Goal: Task Accomplishment & Management: Manage account settings

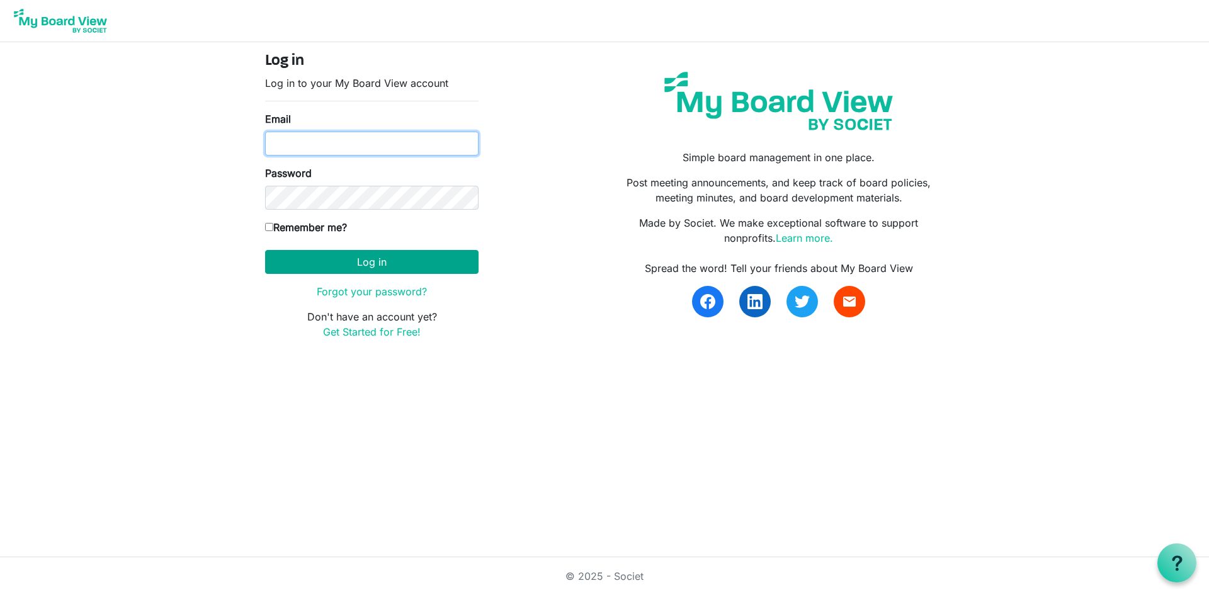
type input "[EMAIL_ADDRESS][DOMAIN_NAME]"
click at [343, 263] on button "Log in" at bounding box center [371, 262] width 213 height 24
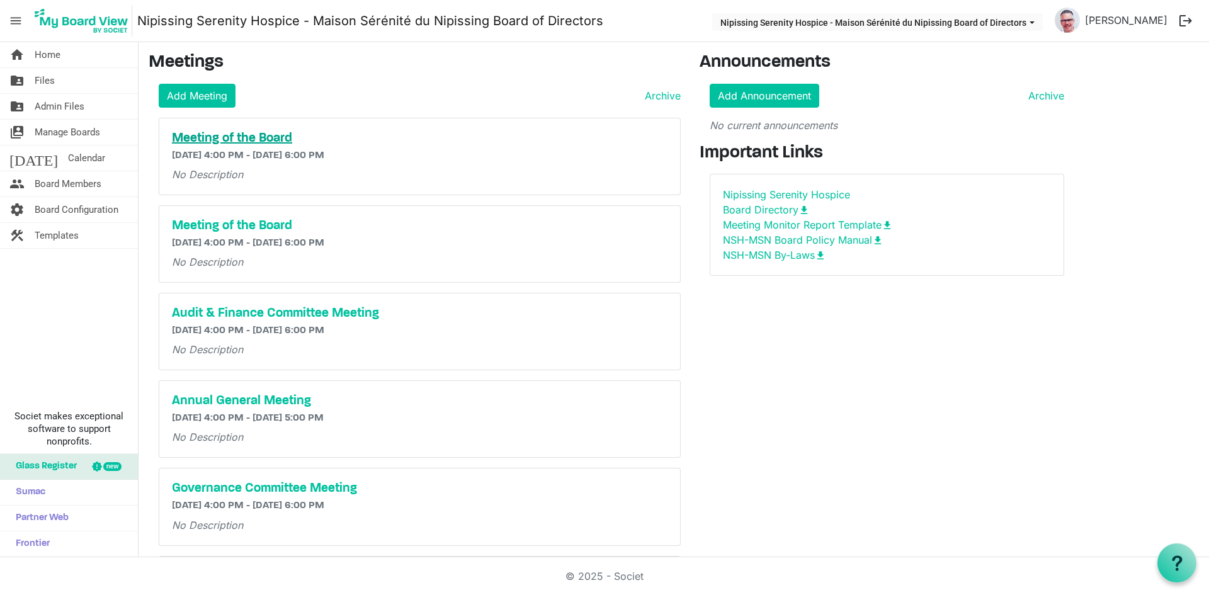
click at [275, 138] on h5 "Meeting of the Board" at bounding box center [420, 138] width 496 height 15
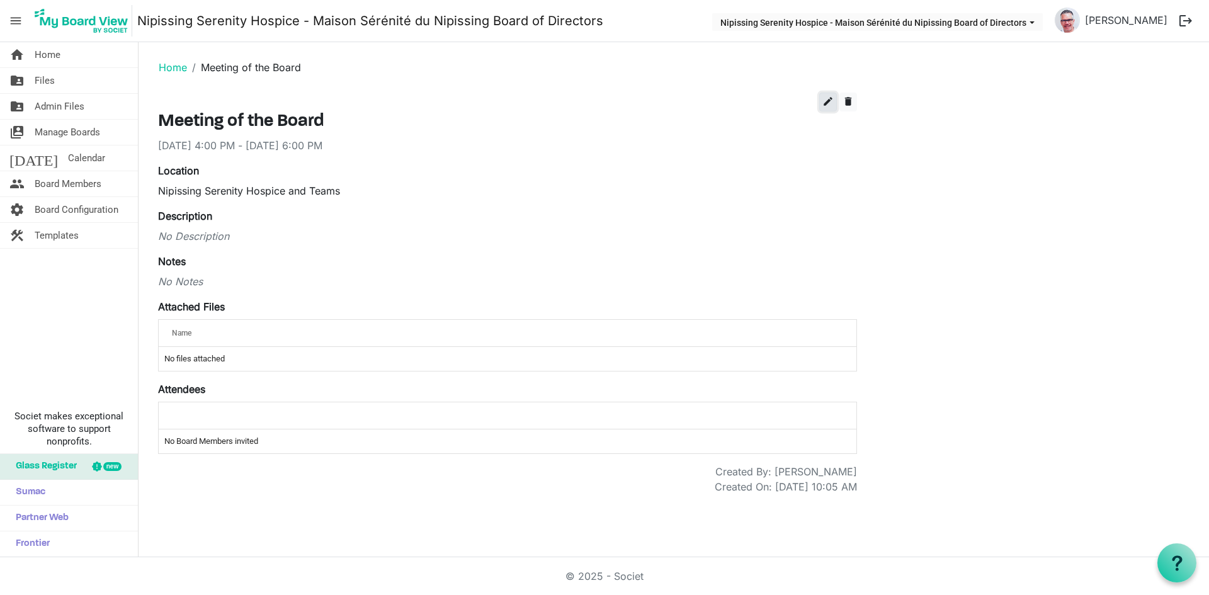
click at [833, 103] on span "edit" at bounding box center [828, 101] width 11 height 11
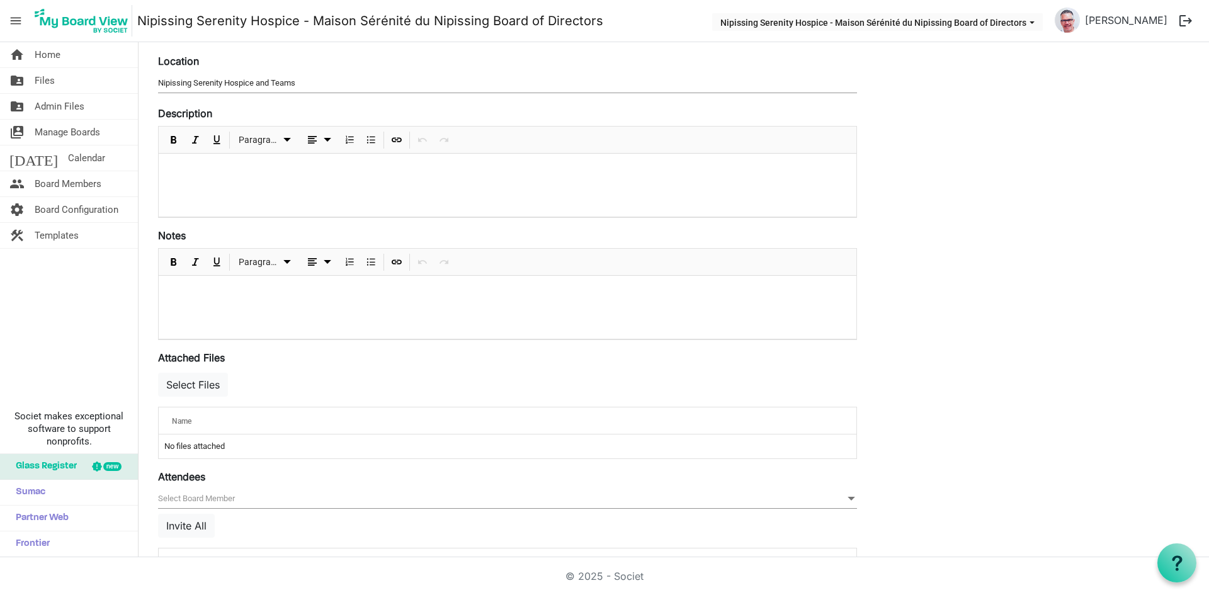
scroll to position [166, 0]
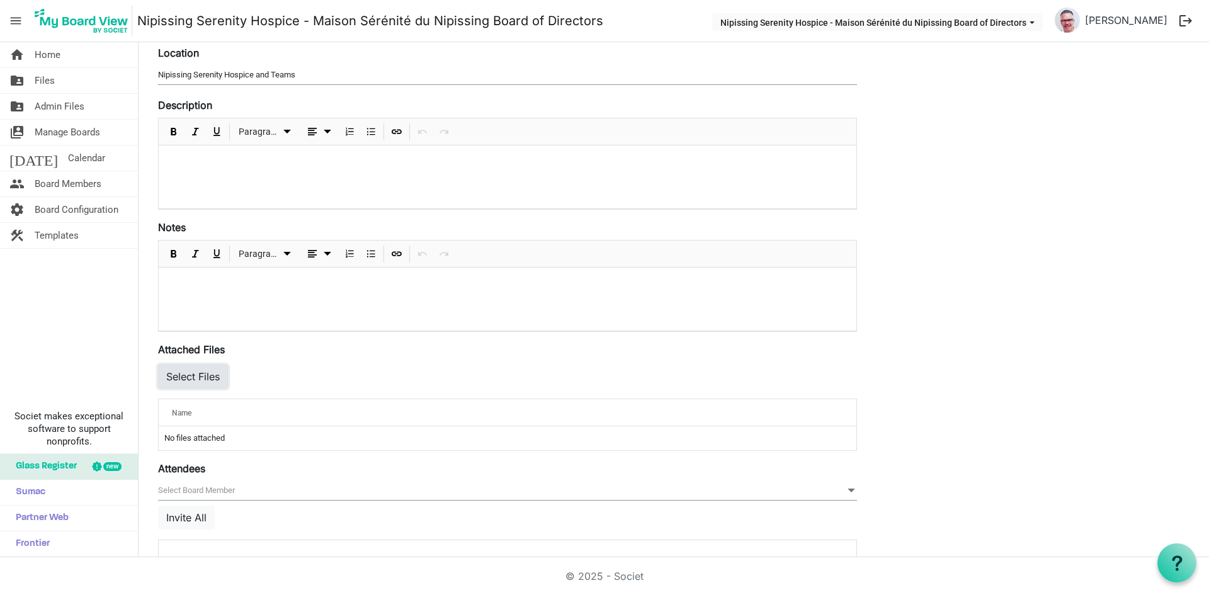
click at [208, 377] on button "Select Files" at bounding box center [193, 377] width 70 height 24
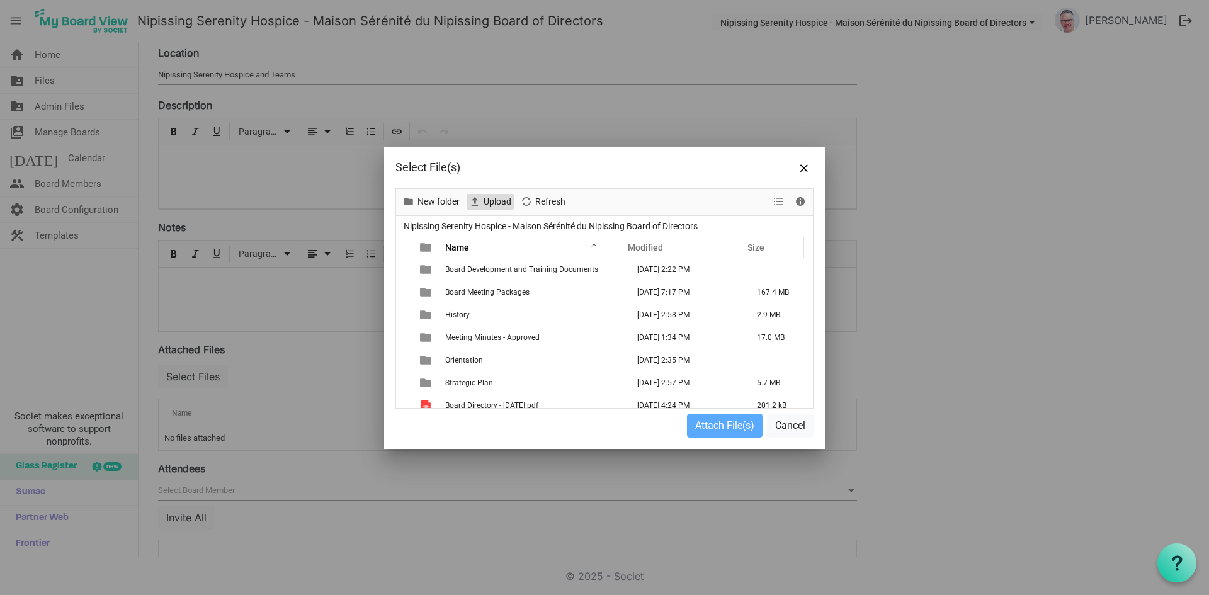
click at [491, 201] on span "Upload" at bounding box center [497, 202] width 30 height 16
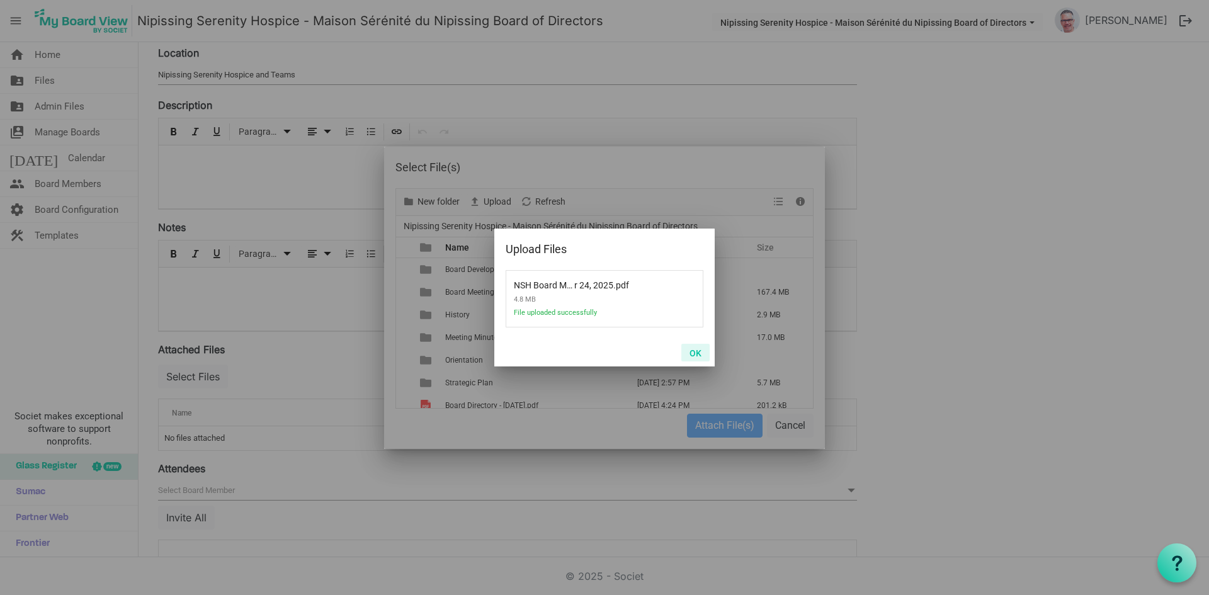
click at [698, 351] on button "OK" at bounding box center [695, 353] width 28 height 18
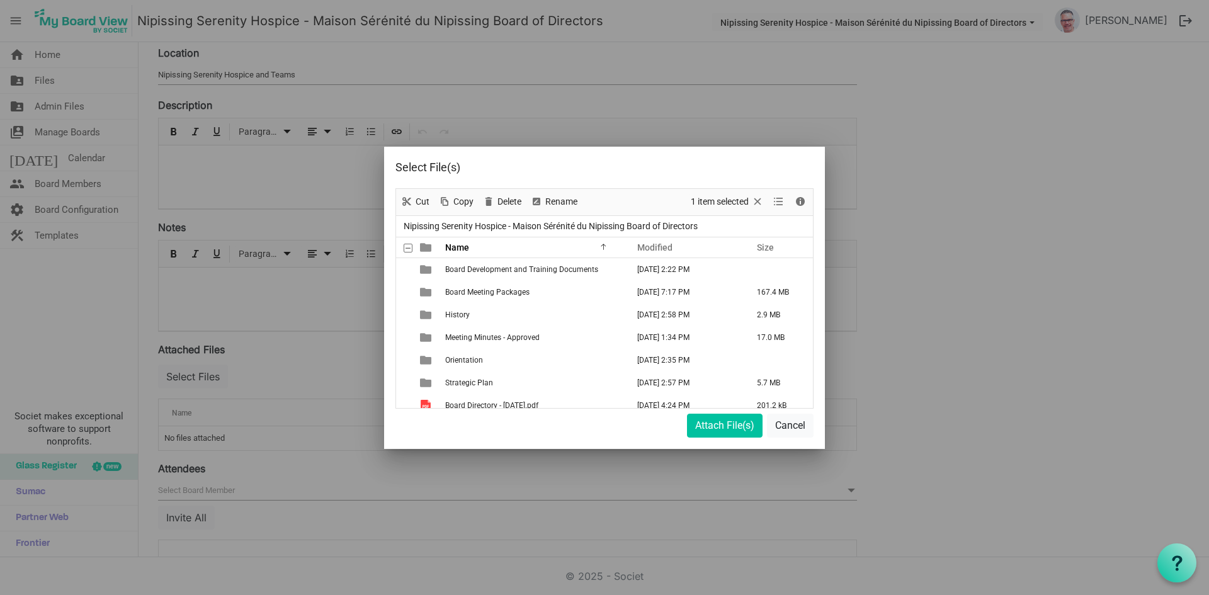
scroll to position [116, 0]
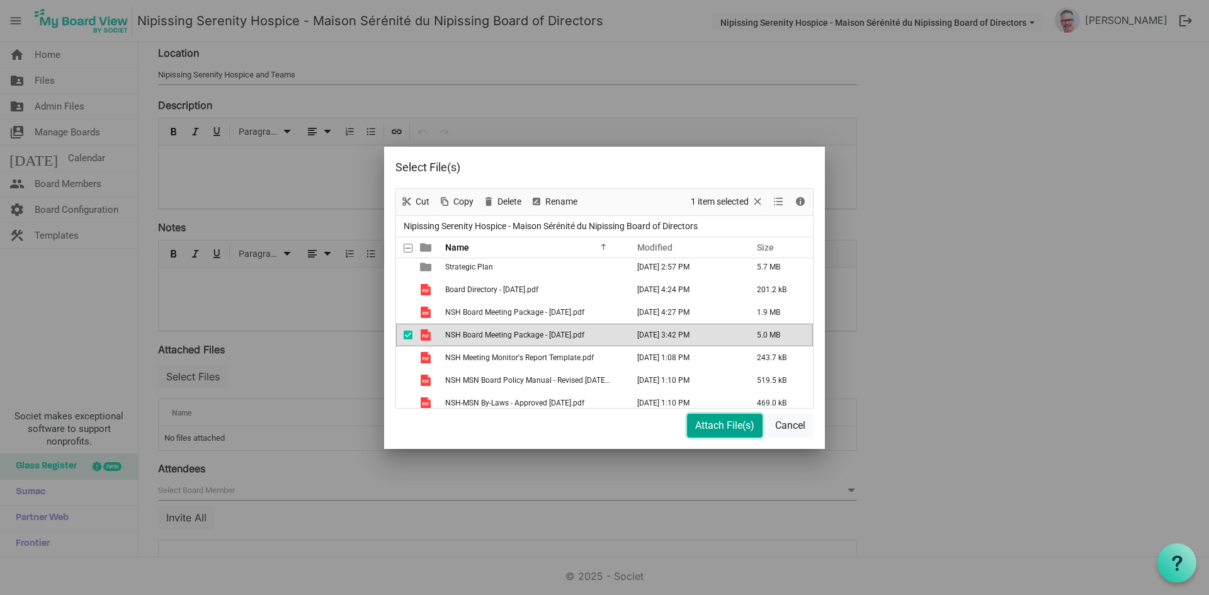
click at [717, 424] on button "Attach File(s)" at bounding box center [725, 426] width 76 height 24
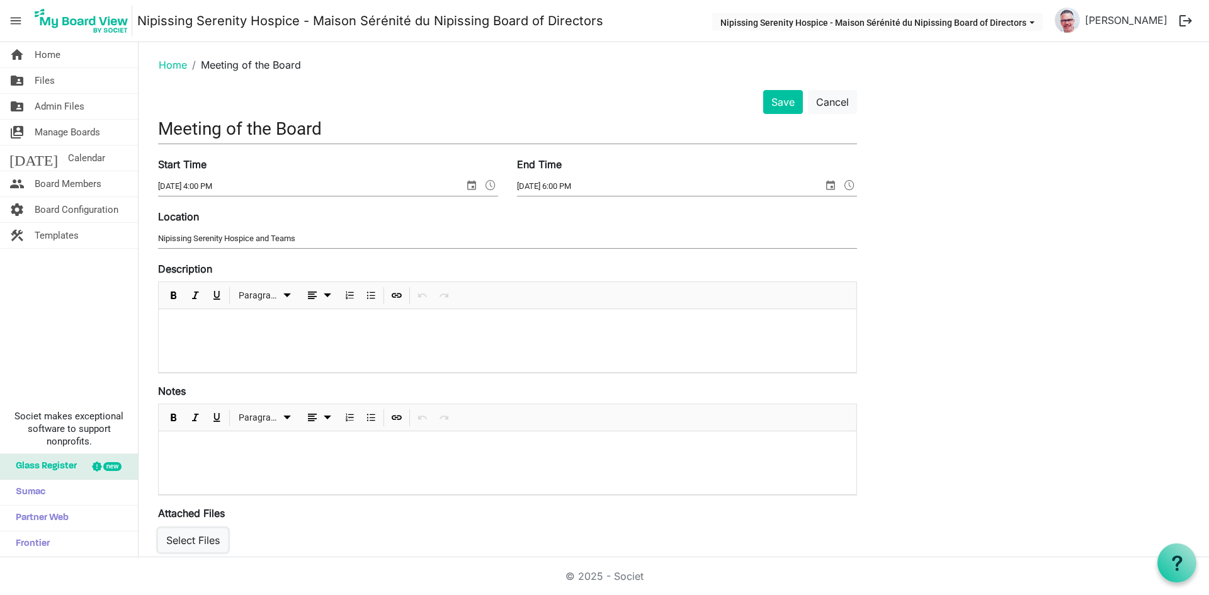
scroll to position [0, 0]
click at [776, 106] on button "Save" at bounding box center [783, 105] width 40 height 24
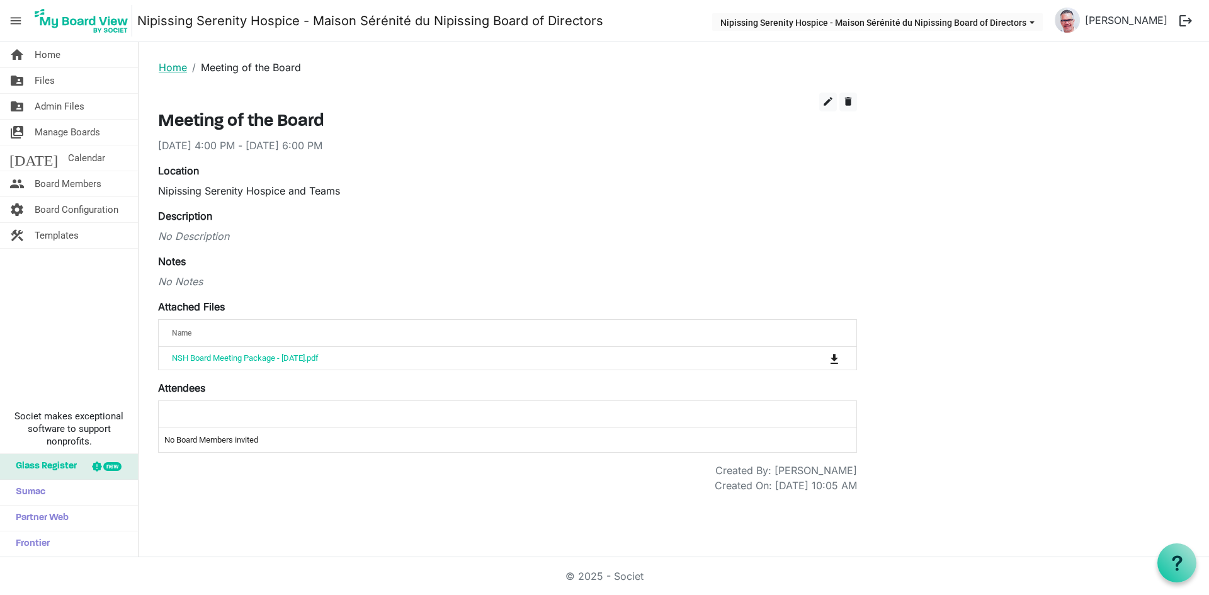
click at [167, 61] on link "Home" at bounding box center [173, 67] width 28 height 13
